Goal: Information Seeking & Learning: Learn about a topic

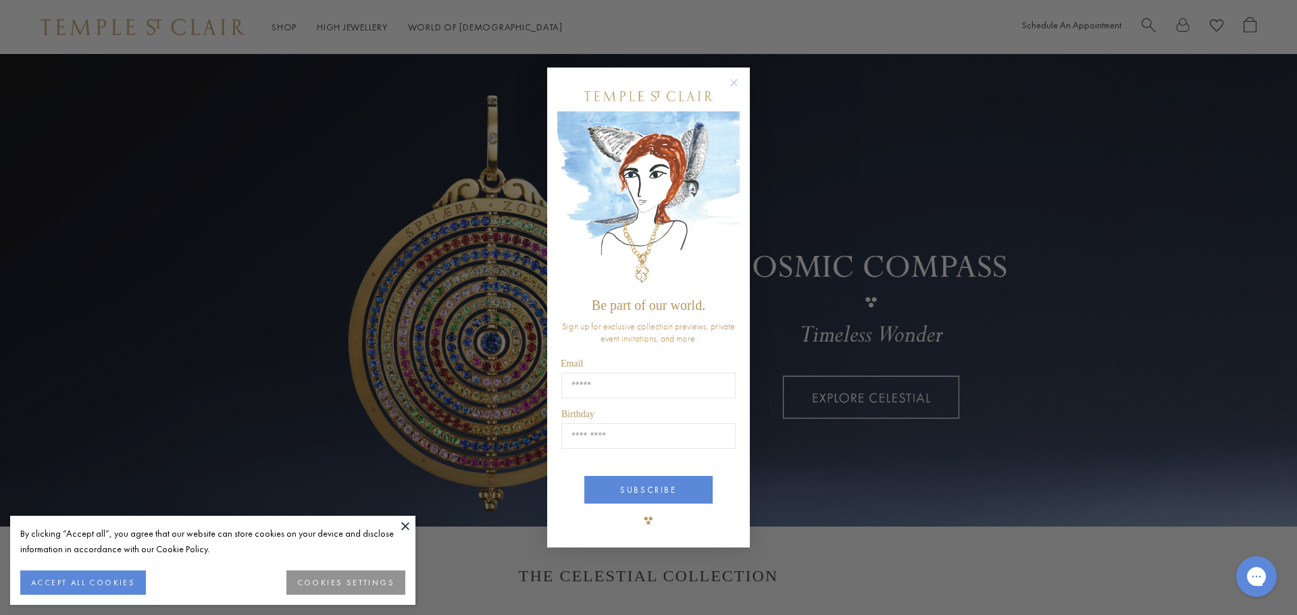
click at [733, 76] on circle "Close dialog" at bounding box center [734, 82] width 16 height 16
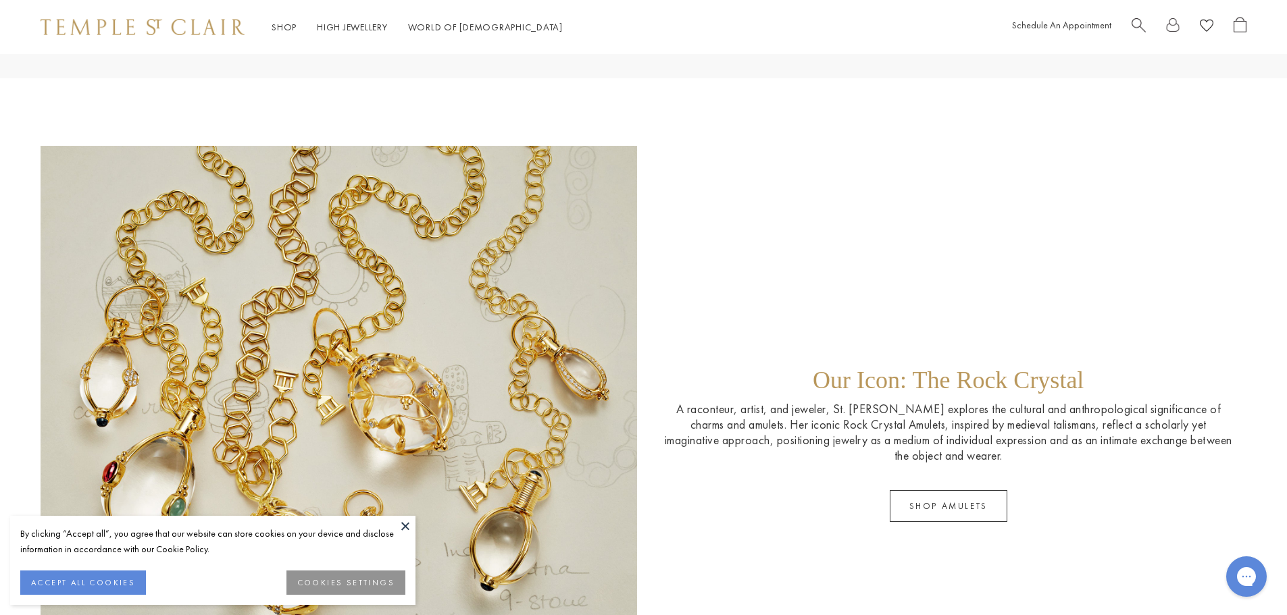
scroll to position [2634, 0]
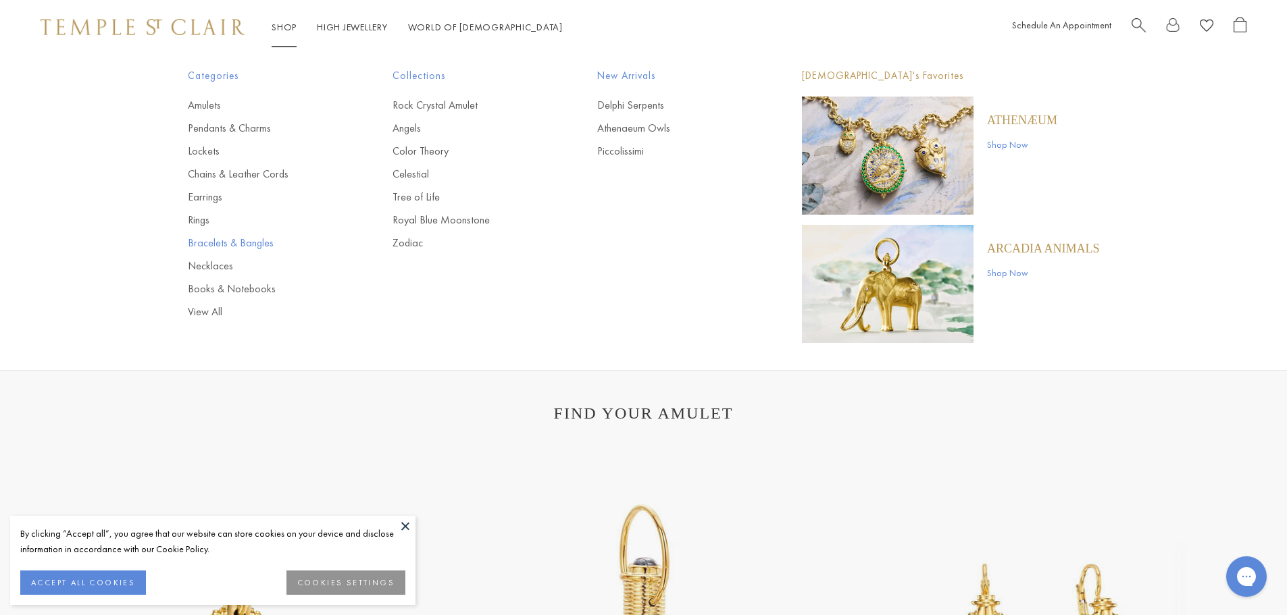
click at [226, 244] on link "Bracelets & Bangles" at bounding box center [263, 243] width 151 height 15
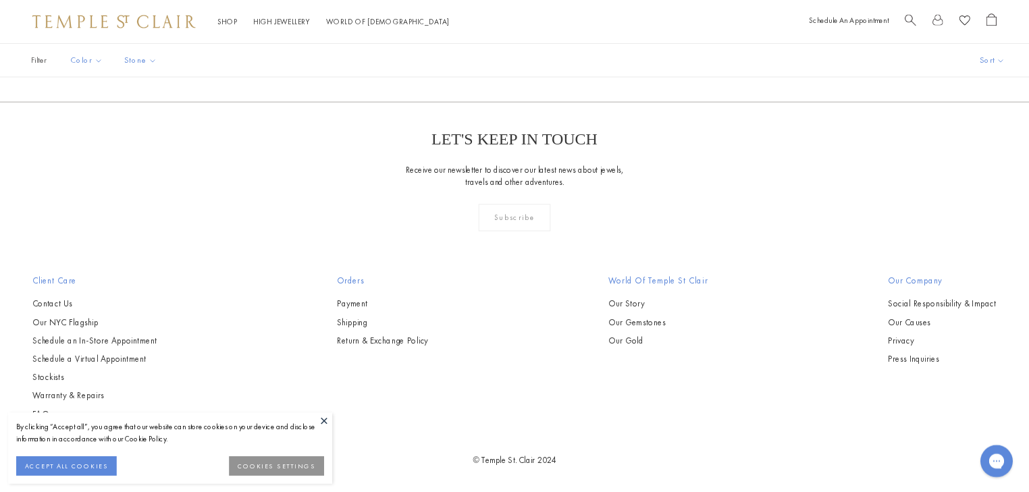
scroll to position [4513, 0]
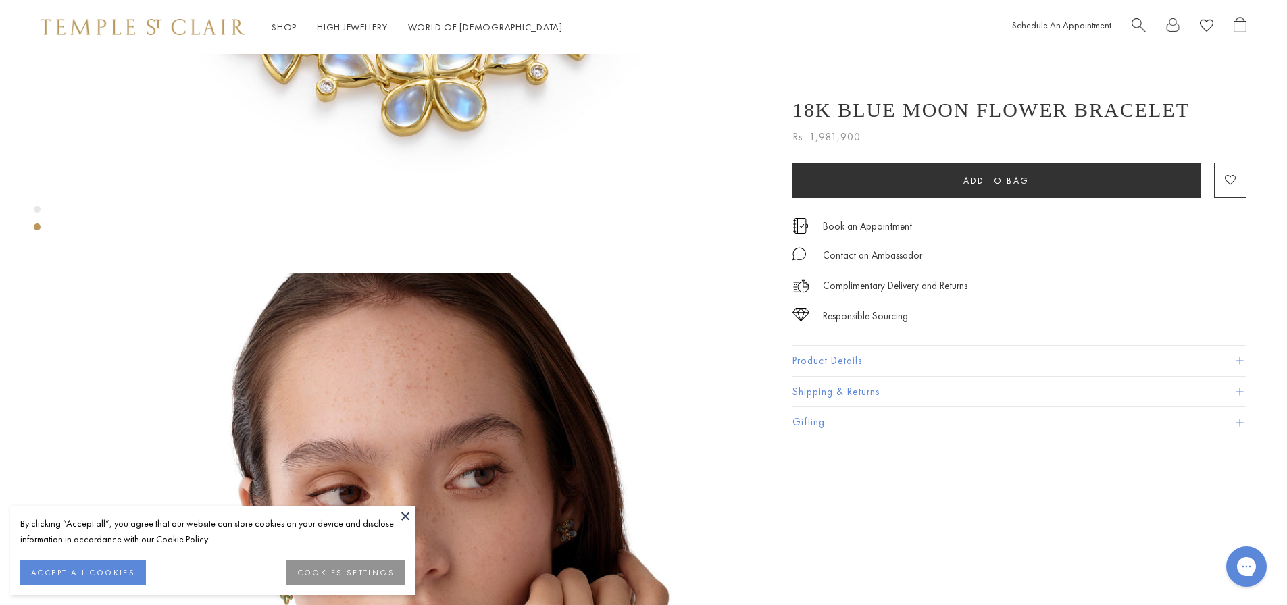
scroll to position [608, 0]
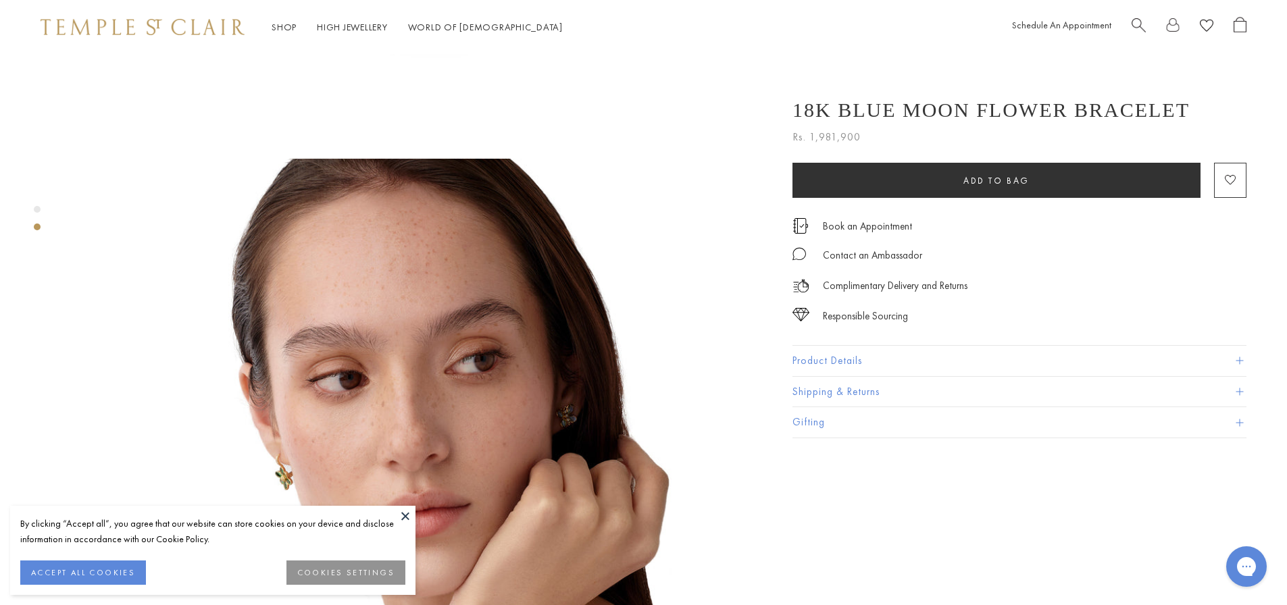
click at [879, 368] on button "Product Details" at bounding box center [1019, 361] width 454 height 30
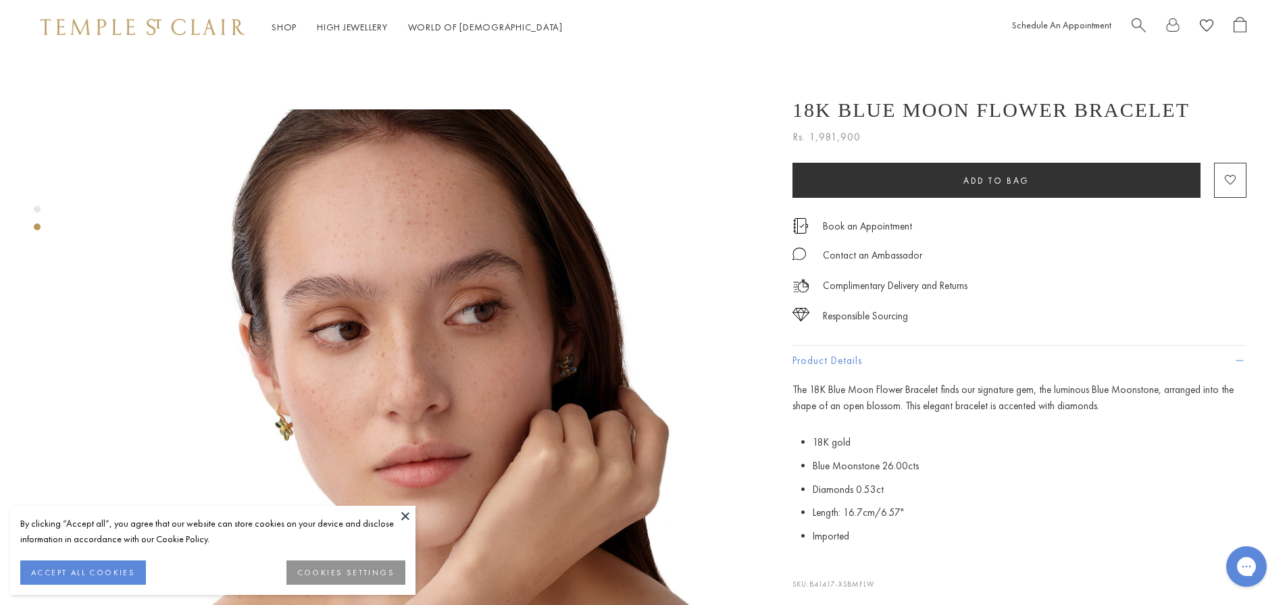
scroll to position [743, 0]
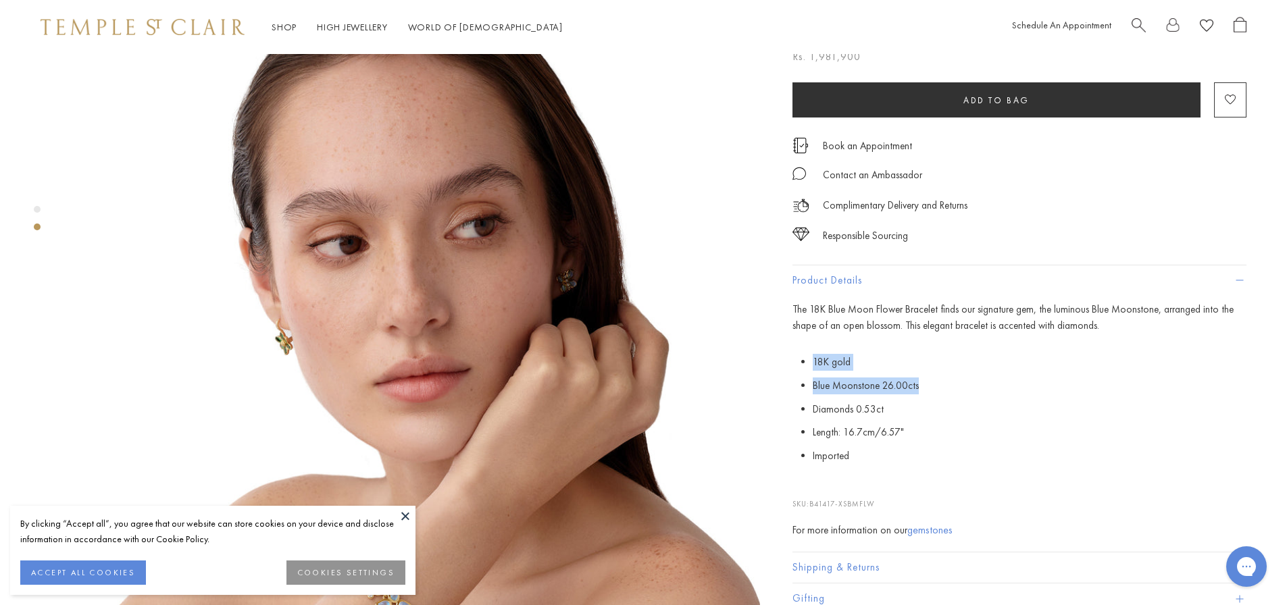
drag, startPoint x: 811, startPoint y: 367, endPoint x: 934, endPoint y: 394, distance: 125.9
click at [934, 394] on p "18K gold Blue Moonstone 26.00cts Diamonds 0.53ct Length: 16.7cm/6.57" Imported" at bounding box center [1019, 410] width 454 height 118
click at [936, 394] on li "Blue Moonstone 26.00cts" at bounding box center [1030, 386] width 434 height 24
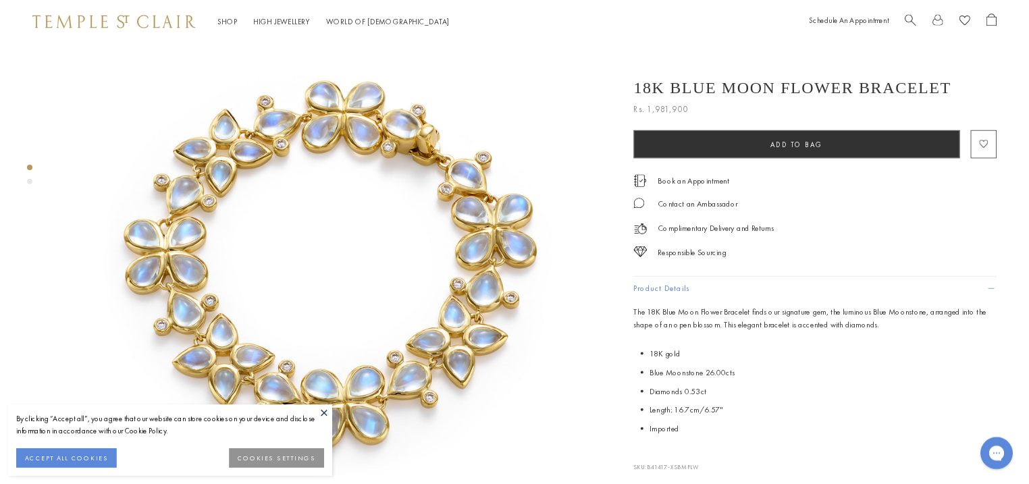
scroll to position [0, 0]
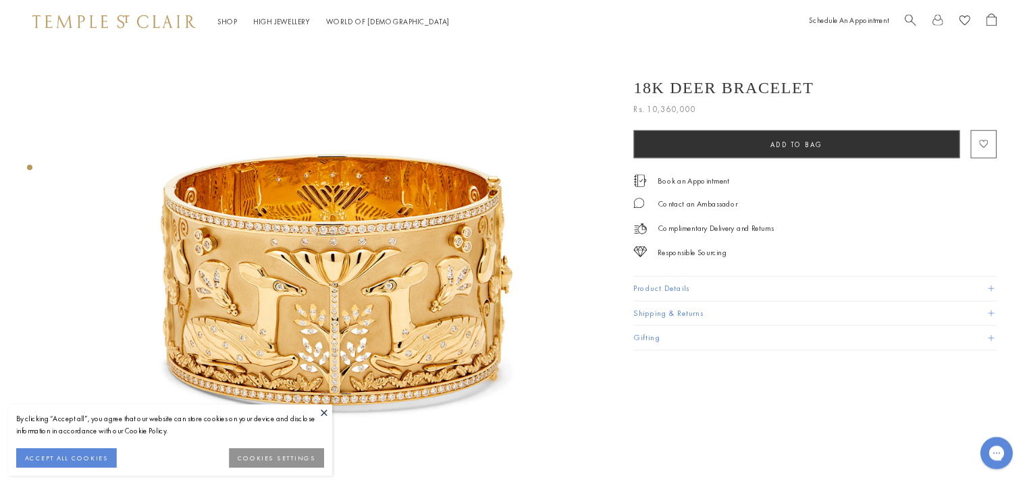
scroll to position [68, 0]
